Goal: Download file/media

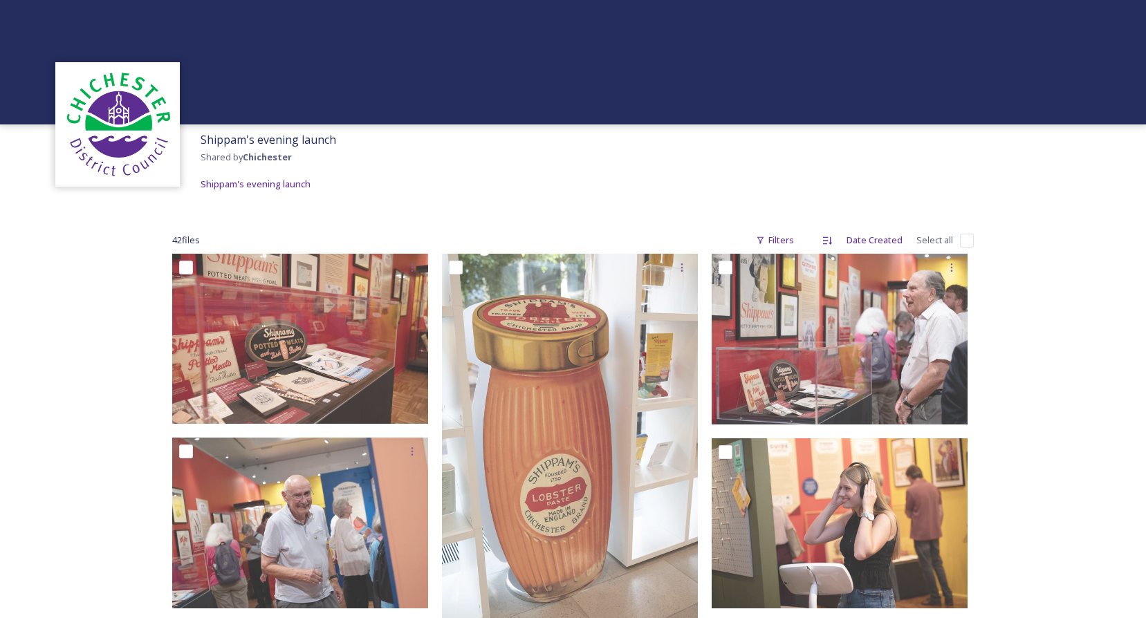
click at [955, 241] on div "42 file s Filters Date Created Select all" at bounding box center [573, 240] width 802 height 27
click at [962, 241] on input "checkbox" at bounding box center [967, 241] width 14 height 14
checkbox input "true"
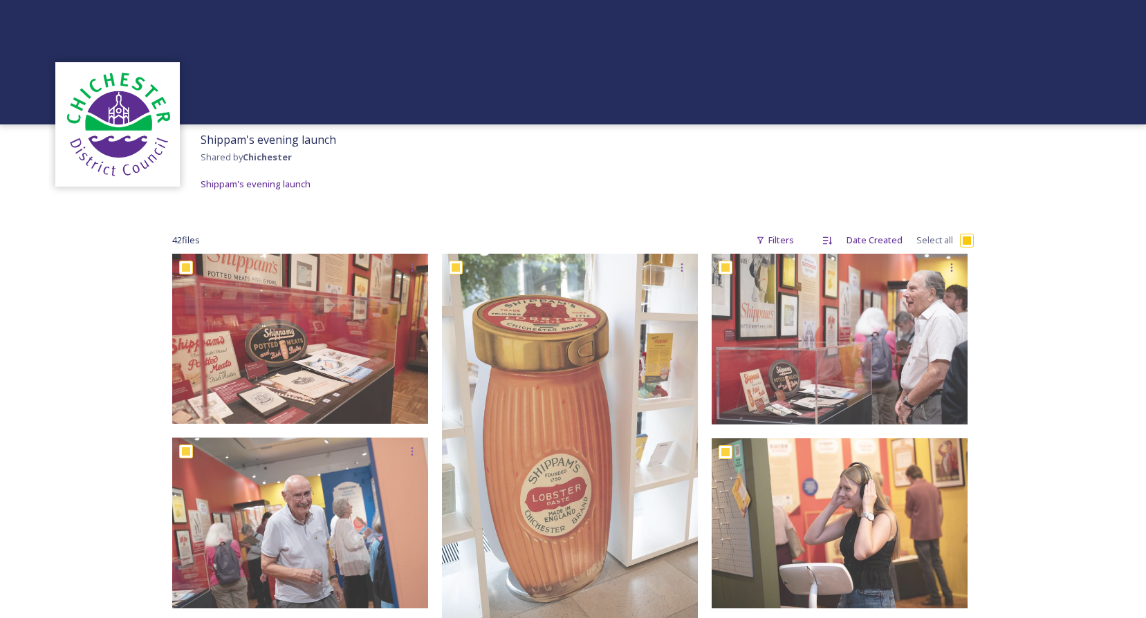
checkbox input "true"
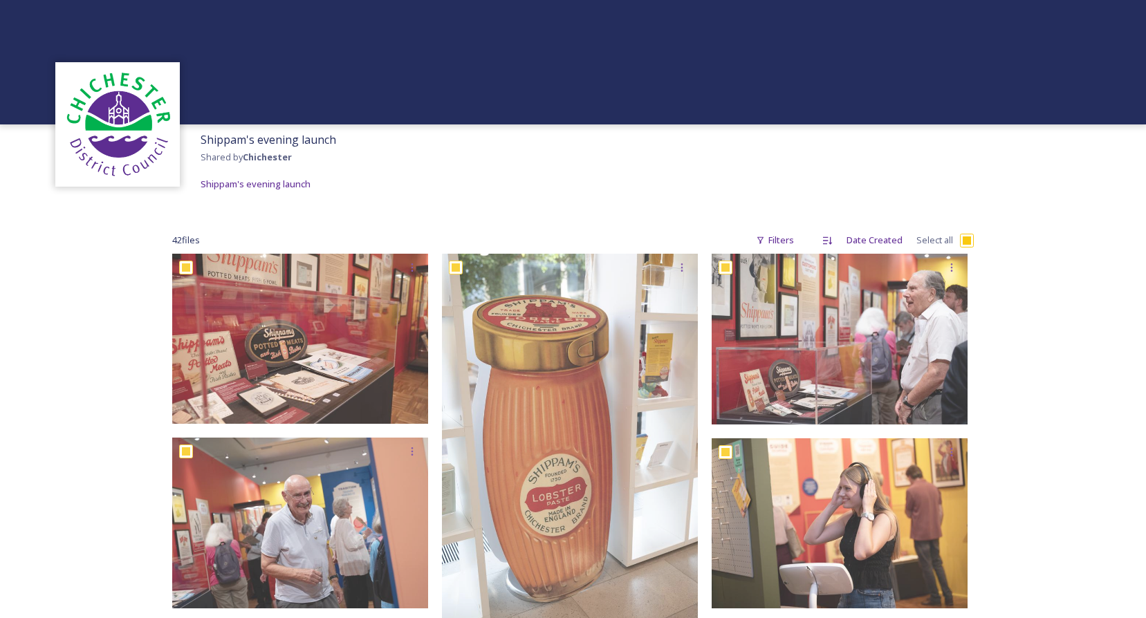
checkbox input "true"
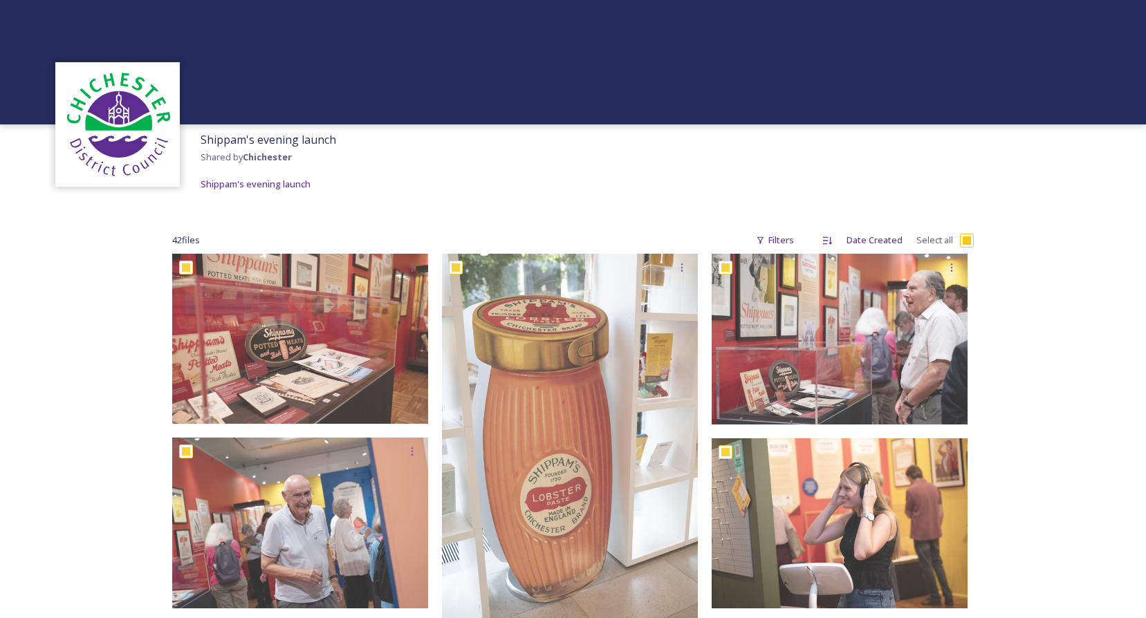
checkbox input "true"
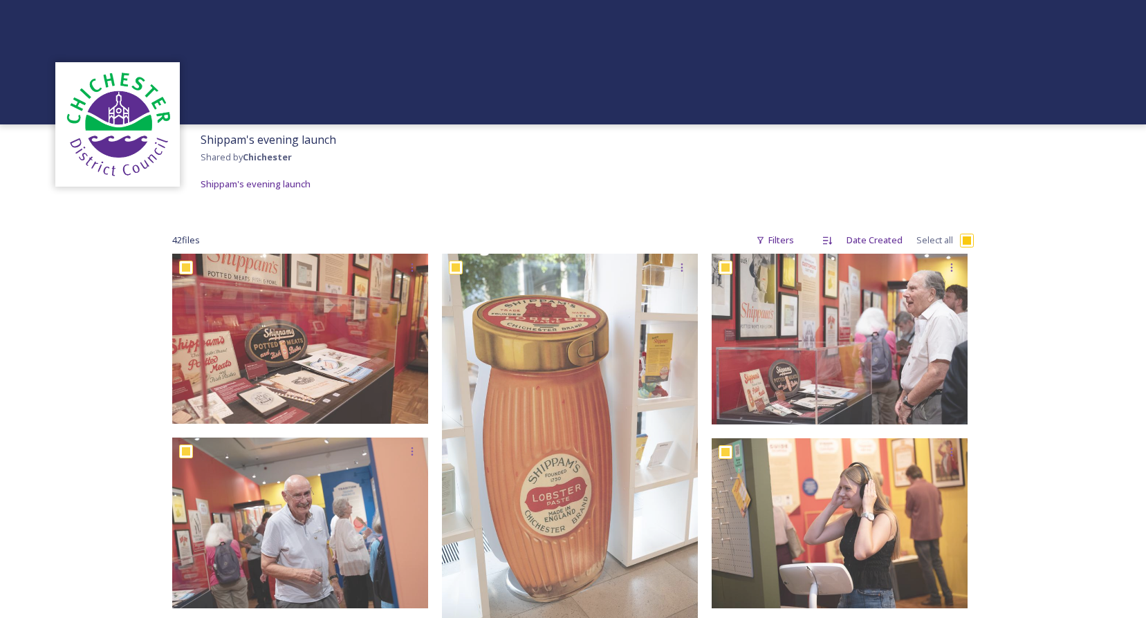
checkbox input "true"
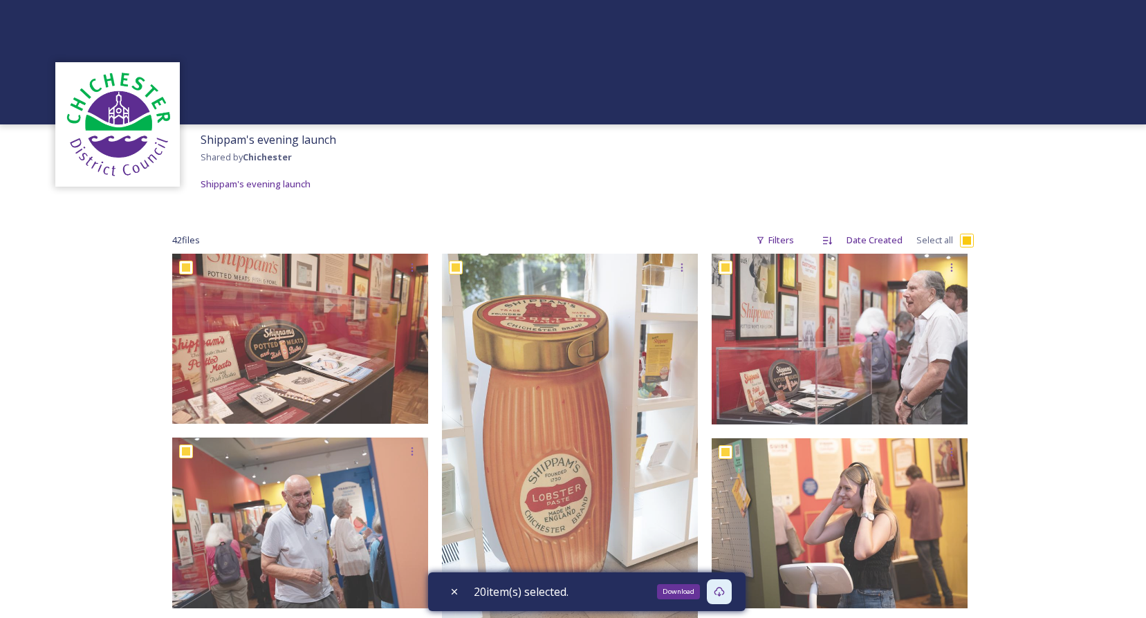
click at [729, 589] on div "Download" at bounding box center [719, 592] width 25 height 25
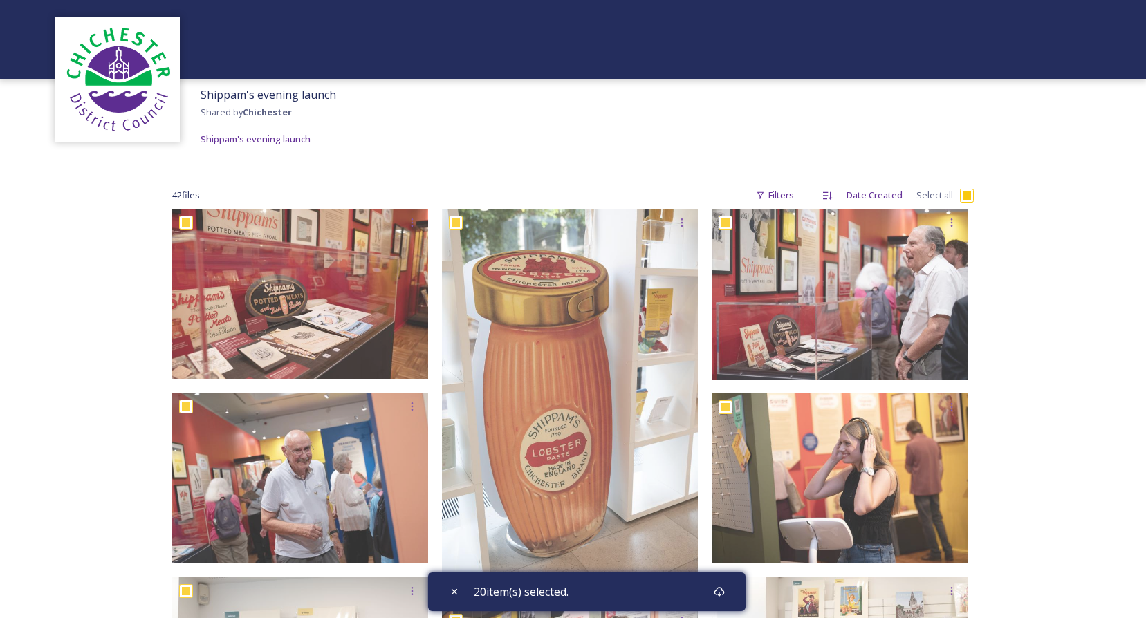
scroll to position [69, 0]
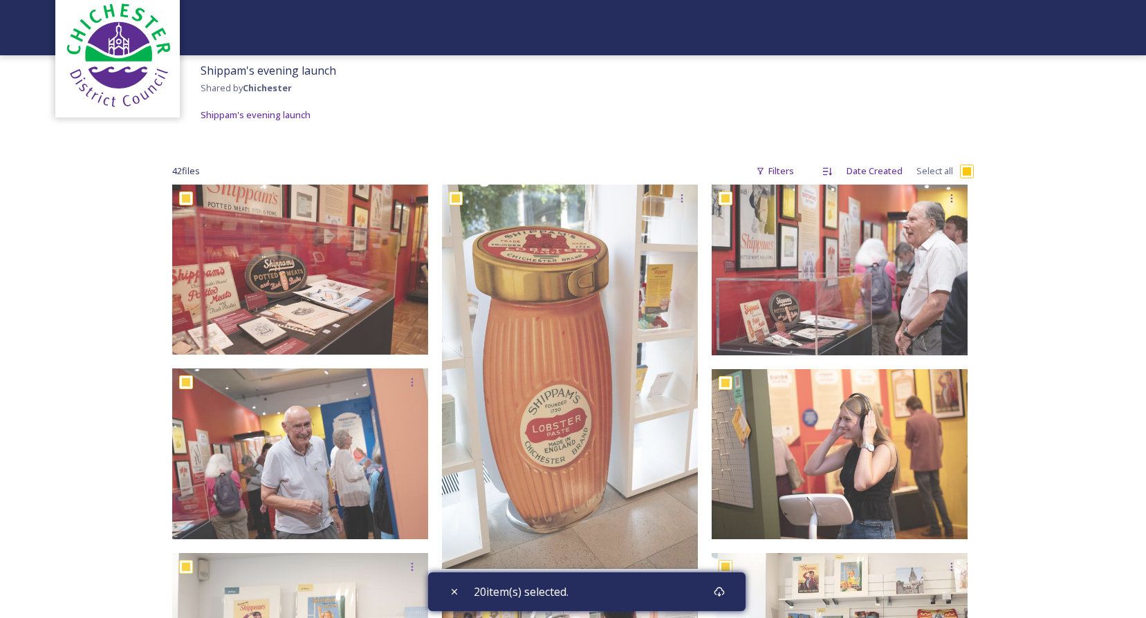
checkbox input "false"
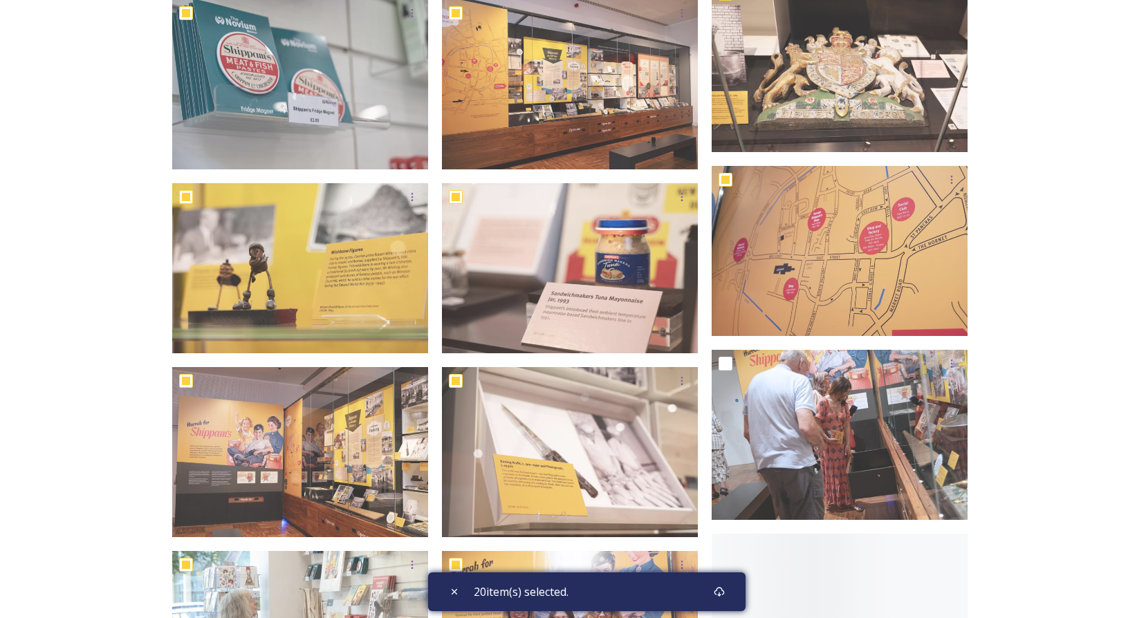
scroll to position [1038, 0]
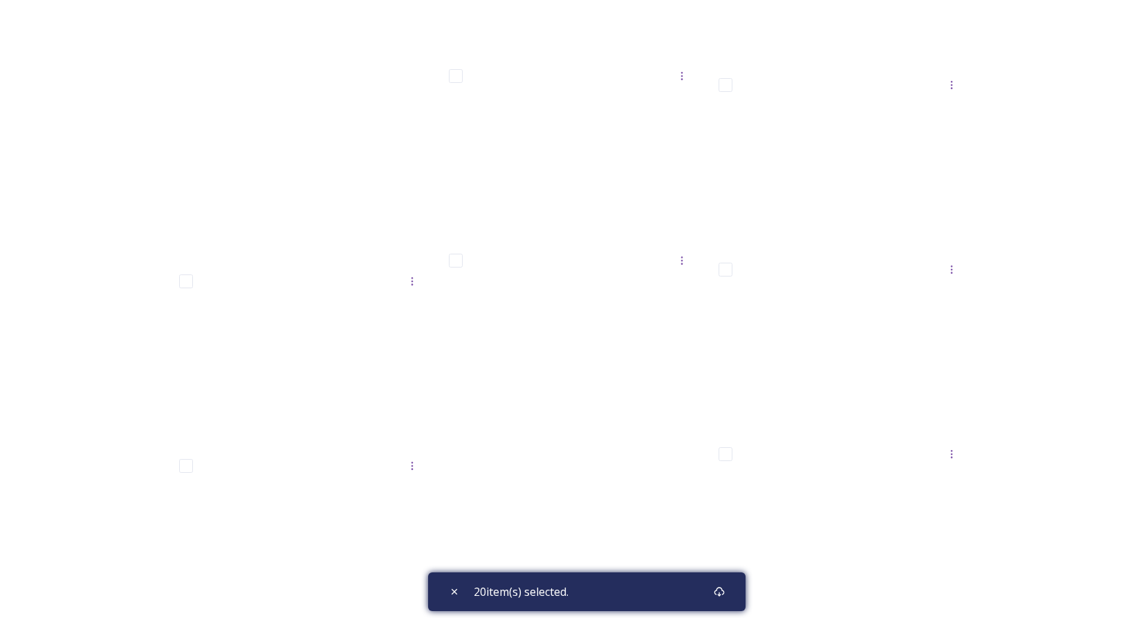
scroll to position [2732, 0]
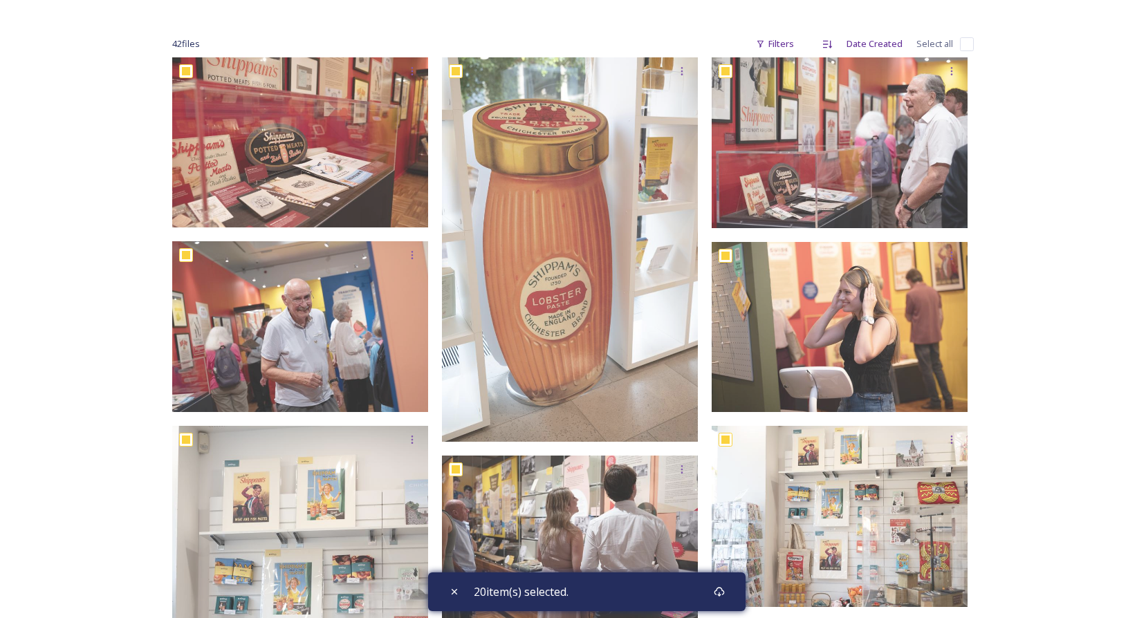
scroll to position [172, 0]
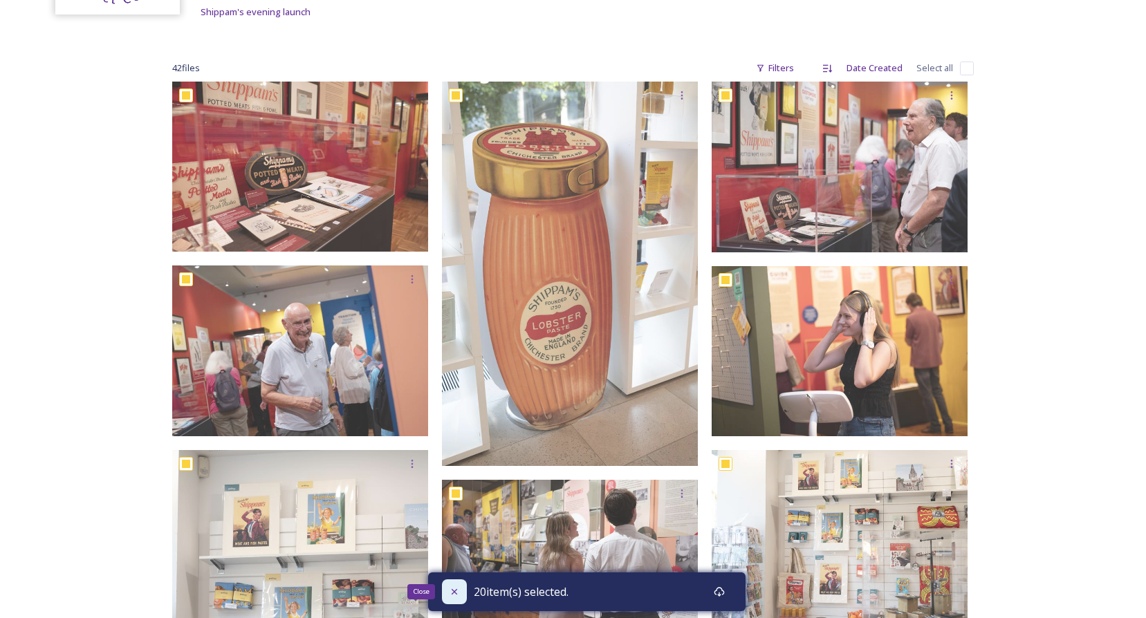
click at [444, 594] on div "Close" at bounding box center [454, 592] width 25 height 25
checkbox input "false"
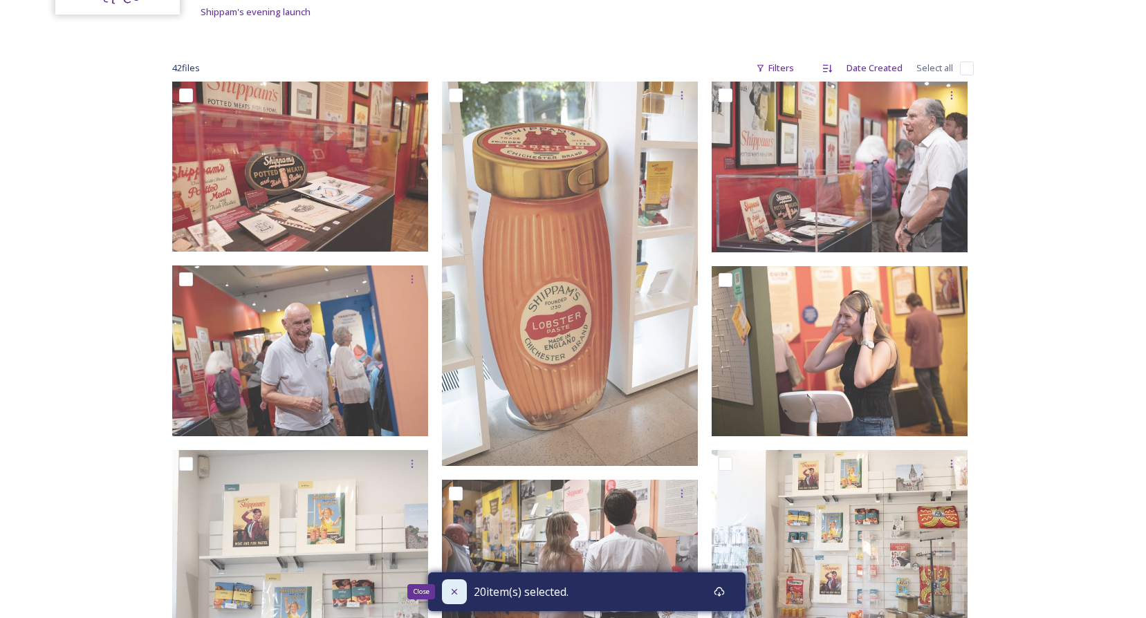
checkbox input "false"
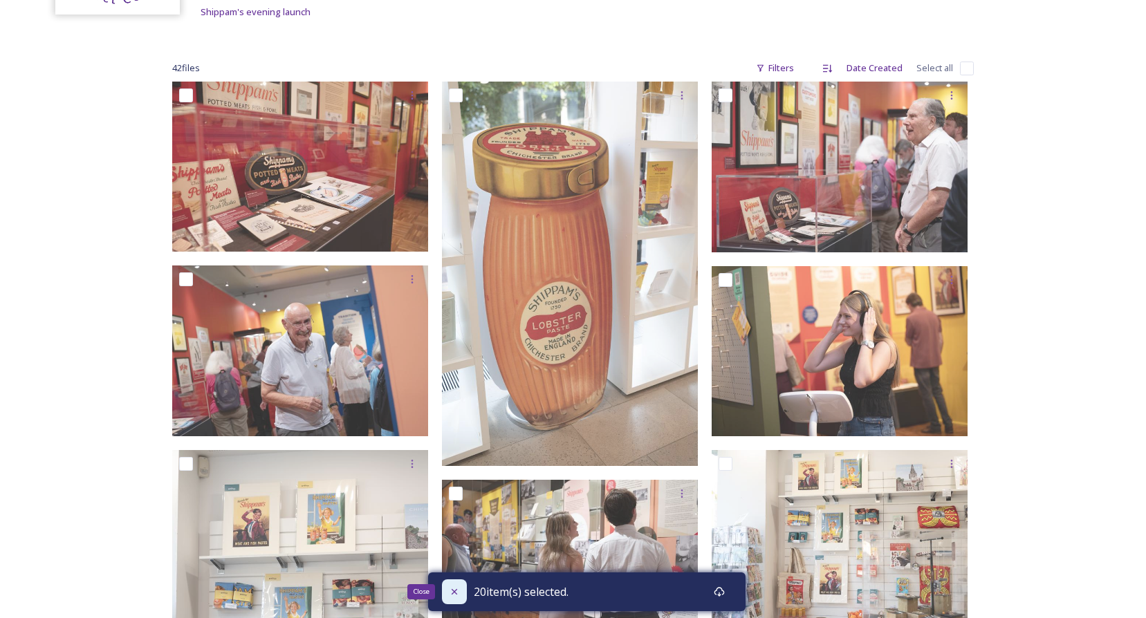
checkbox input "false"
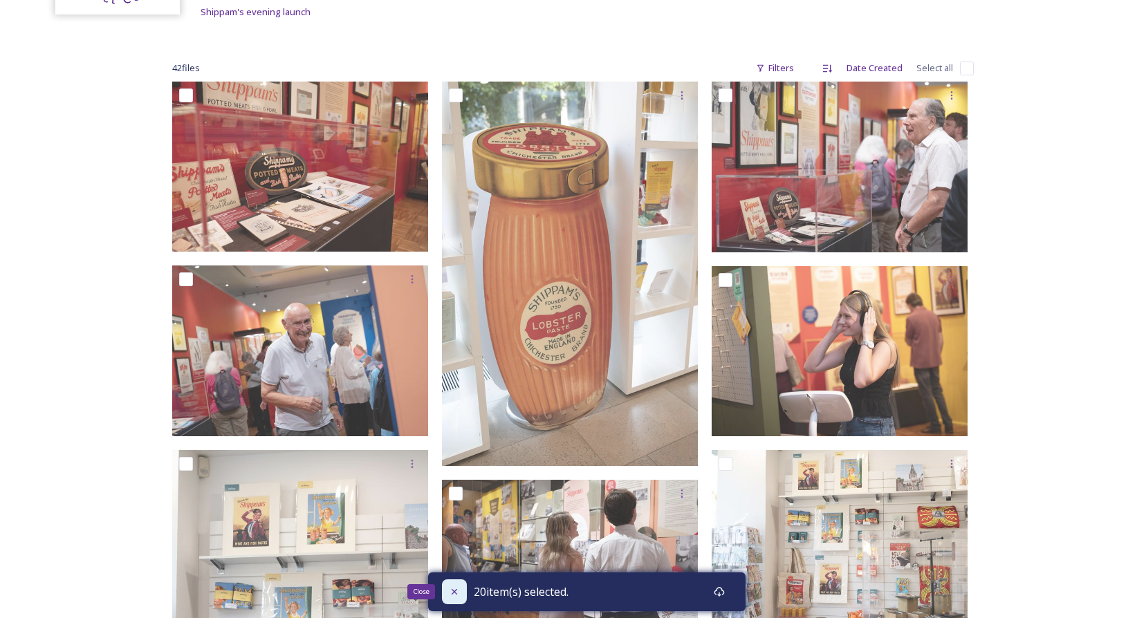
checkbox input "false"
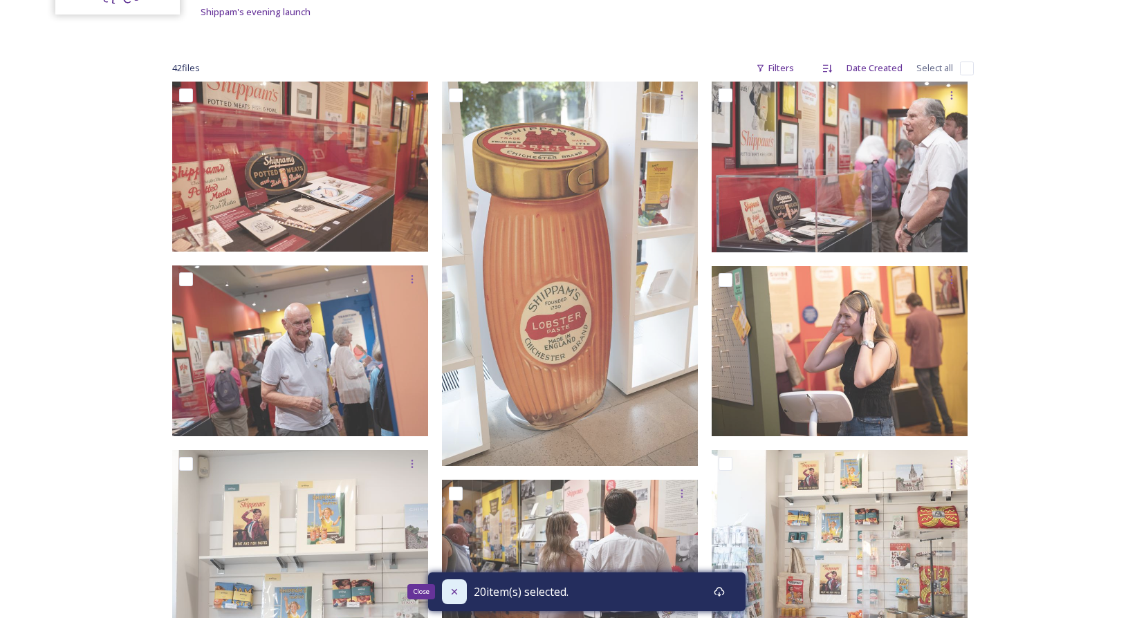
checkbox input "false"
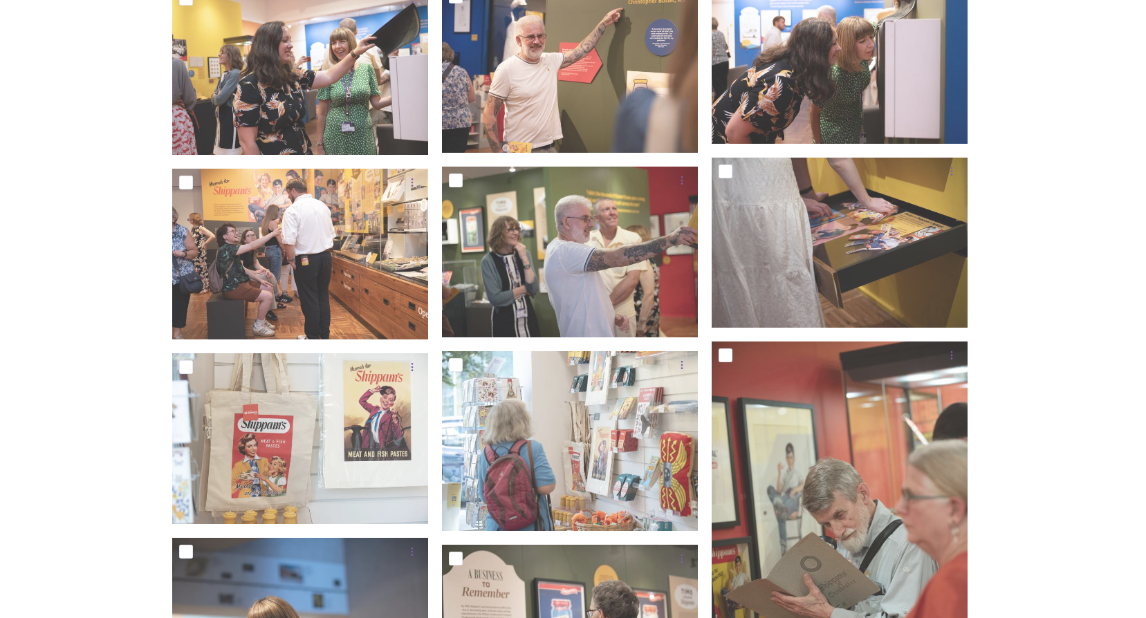
scroll to position [1971, 0]
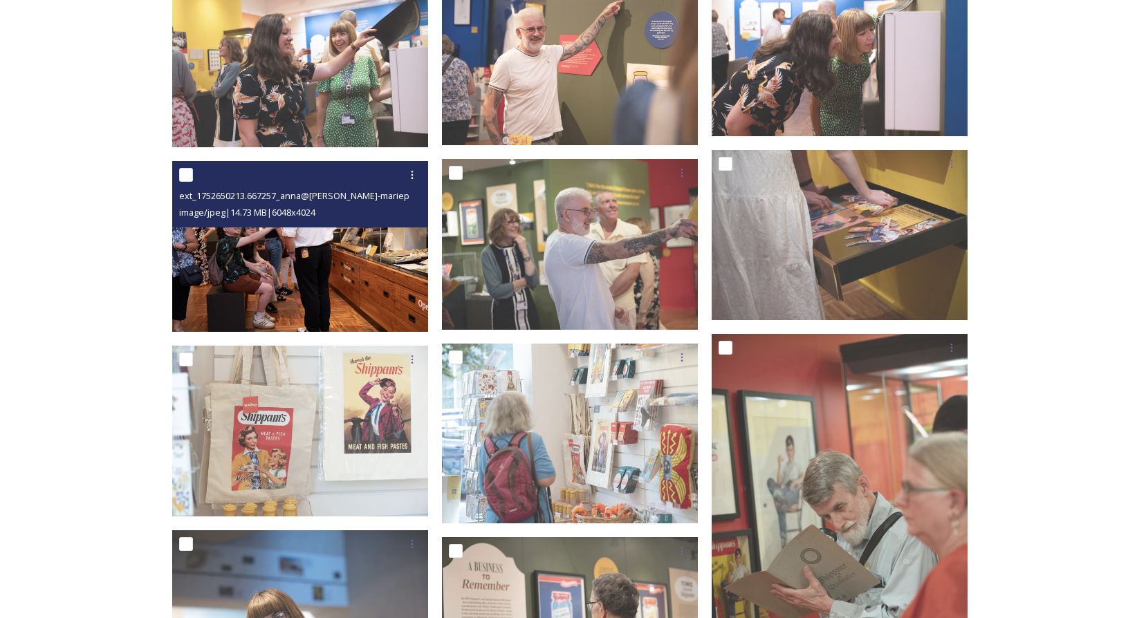
click at [293, 288] on img at bounding box center [300, 246] width 256 height 170
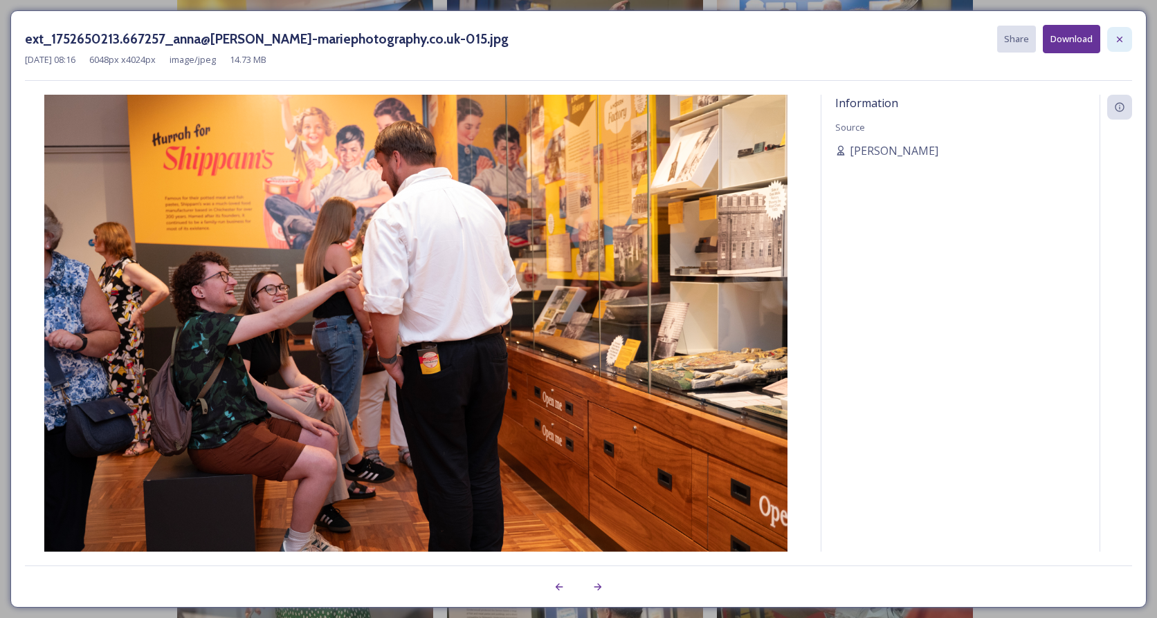
click at [1122, 35] on icon at bounding box center [1119, 39] width 11 height 11
